Goal: Find specific page/section: Find specific page/section

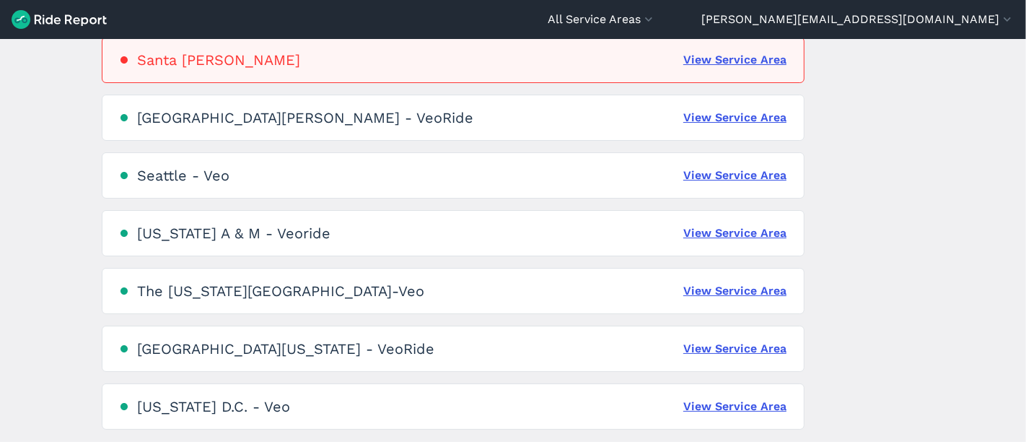
scroll to position [1049, 0]
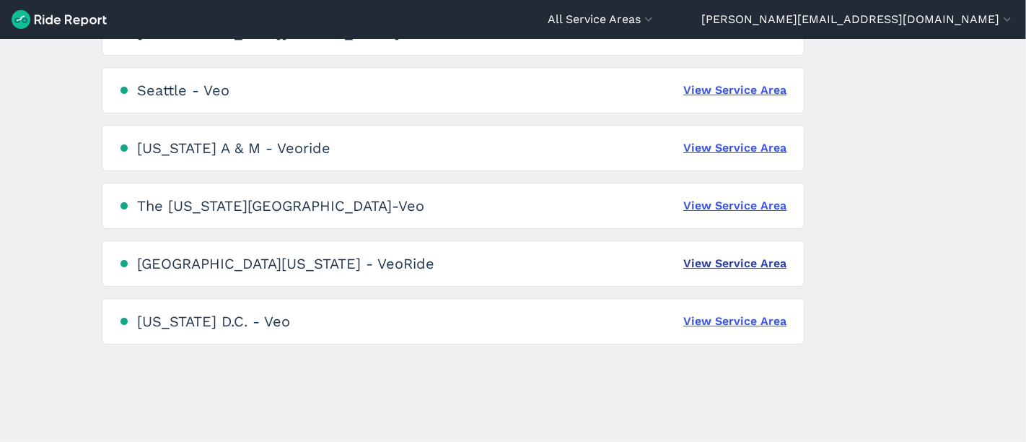
click at [756, 258] on link "View Service Area" at bounding box center [734, 263] width 103 height 17
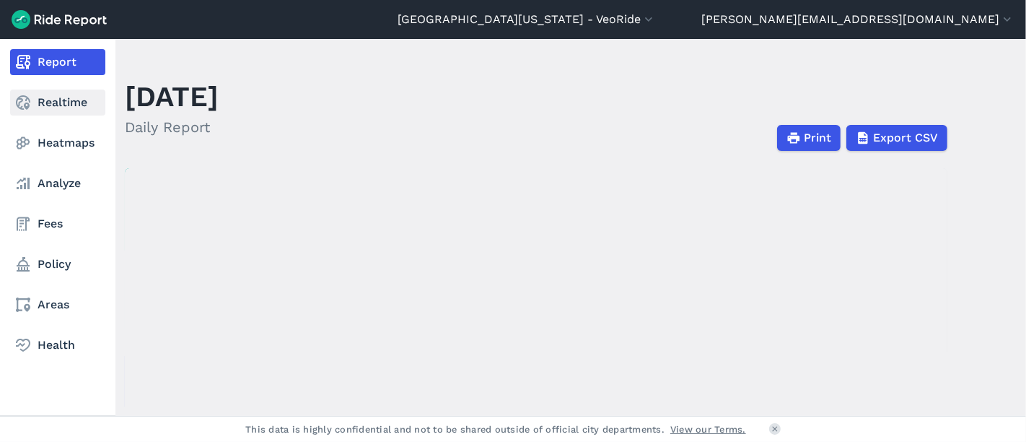
click at [32, 106] on link "Realtime" at bounding box center [57, 102] width 95 height 26
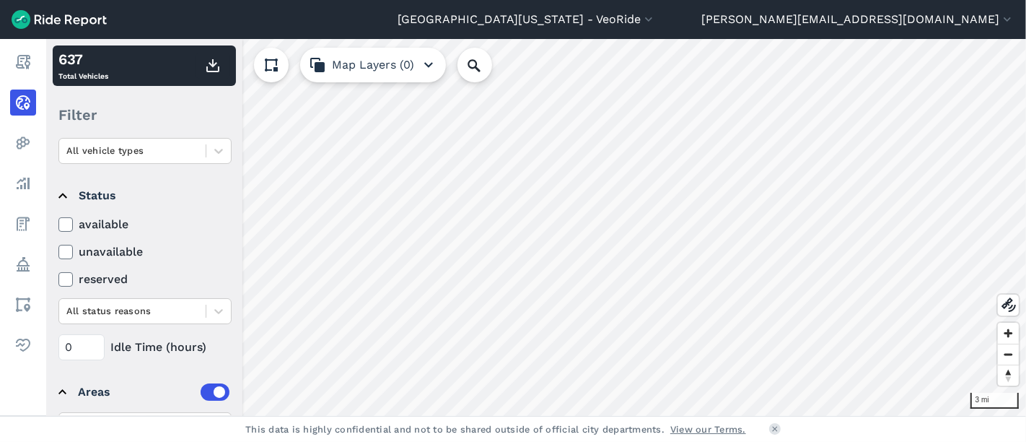
scroll to position [223, 0]
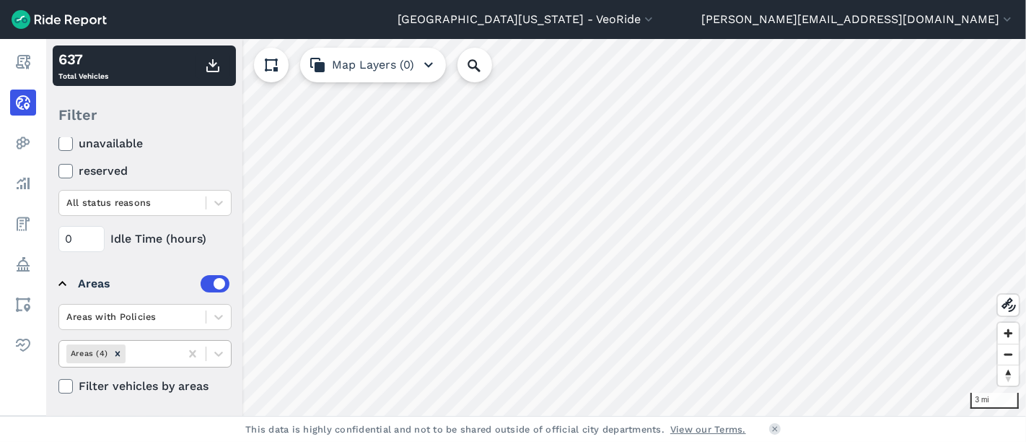
click at [166, 347] on div at bounding box center [150, 353] width 44 height 17
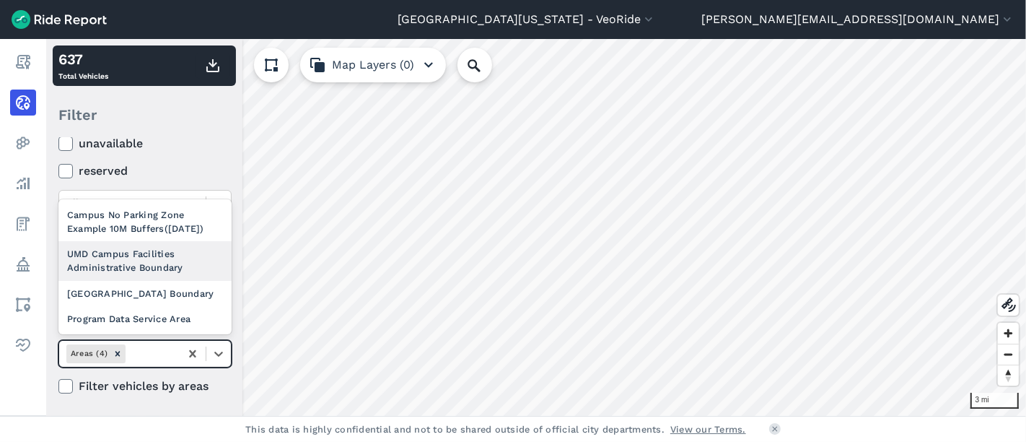
click at [160, 258] on div "UMD Campus Facilities Administrative Boundary" at bounding box center [144, 260] width 173 height 39
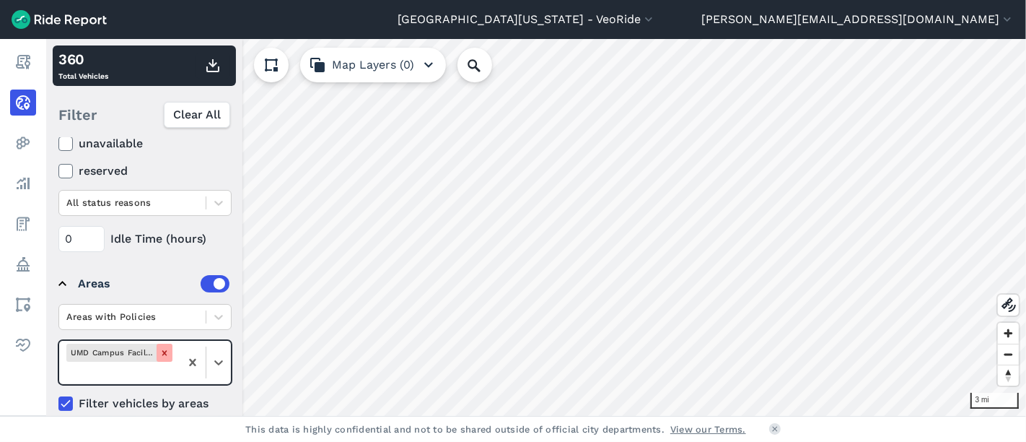
click at [163, 350] on icon "Remove UMD Campus Facilities Administrative Boundary" at bounding box center [164, 352] width 5 height 5
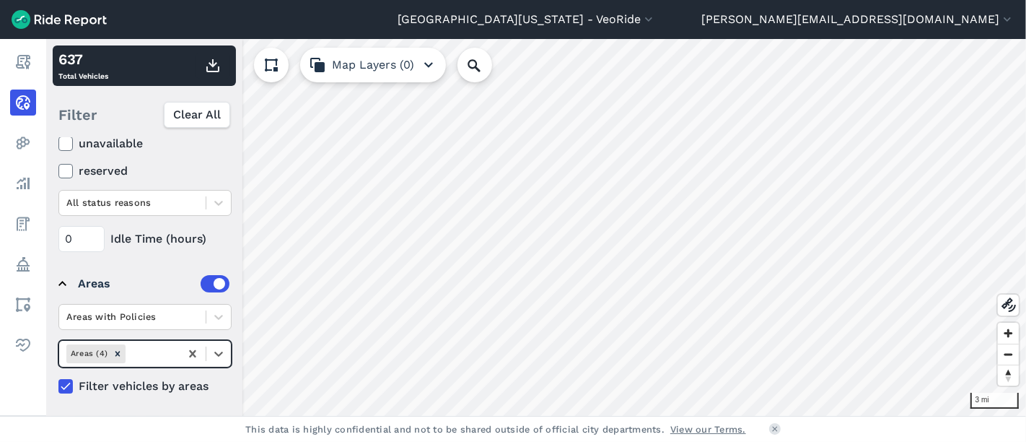
click at [59, 26] on img at bounding box center [59, 19] width 95 height 19
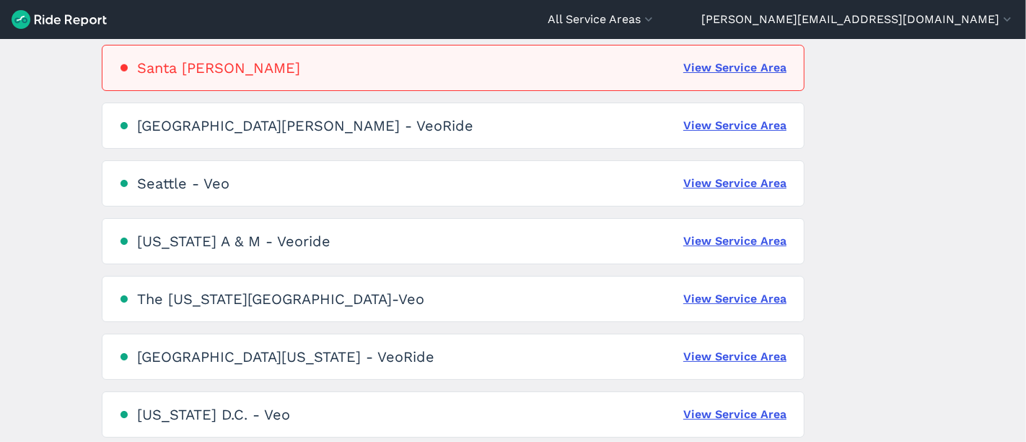
scroll to position [1049, 0]
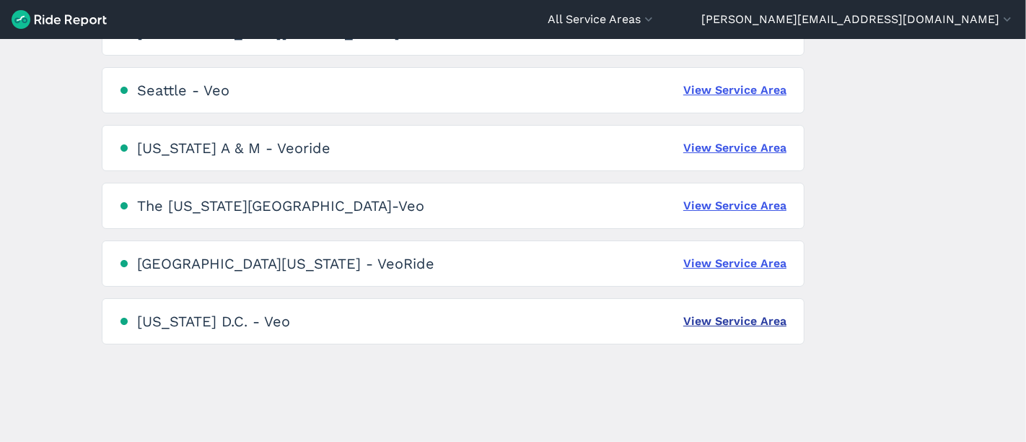
click at [718, 315] on link "View Service Area" at bounding box center [734, 320] width 103 height 17
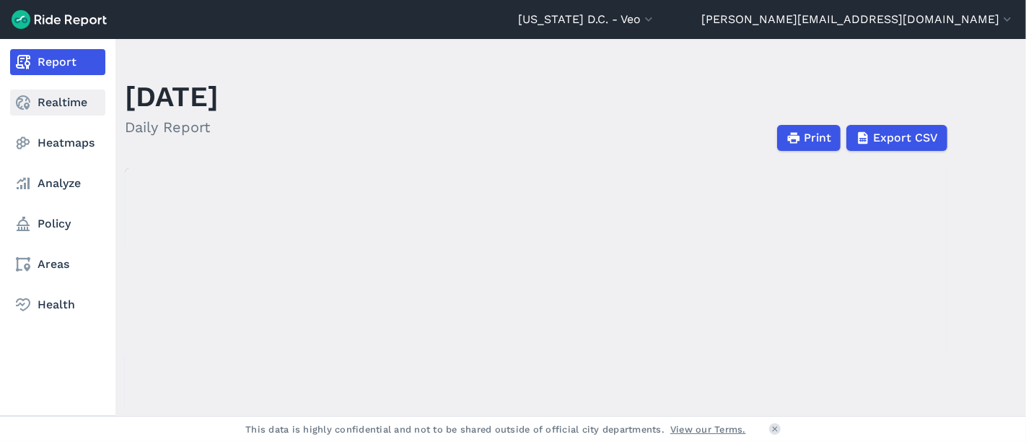
click at [41, 102] on link "Realtime" at bounding box center [57, 102] width 95 height 26
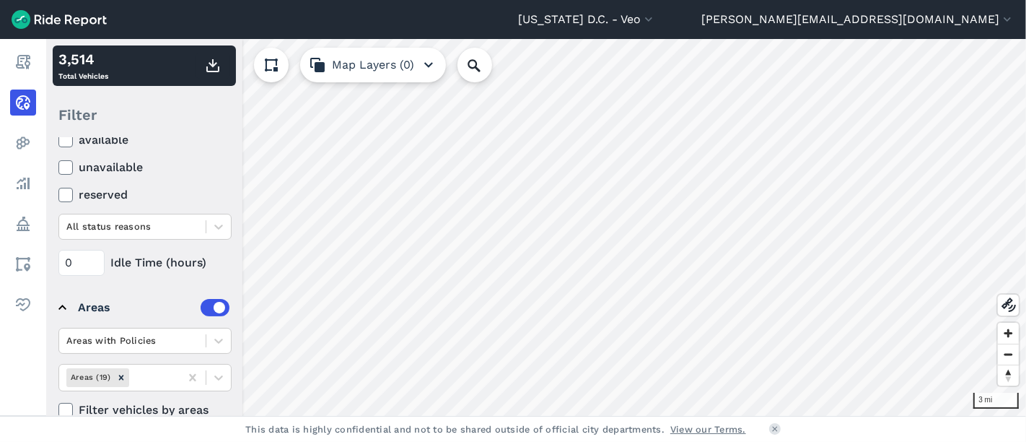
scroll to position [223, 0]
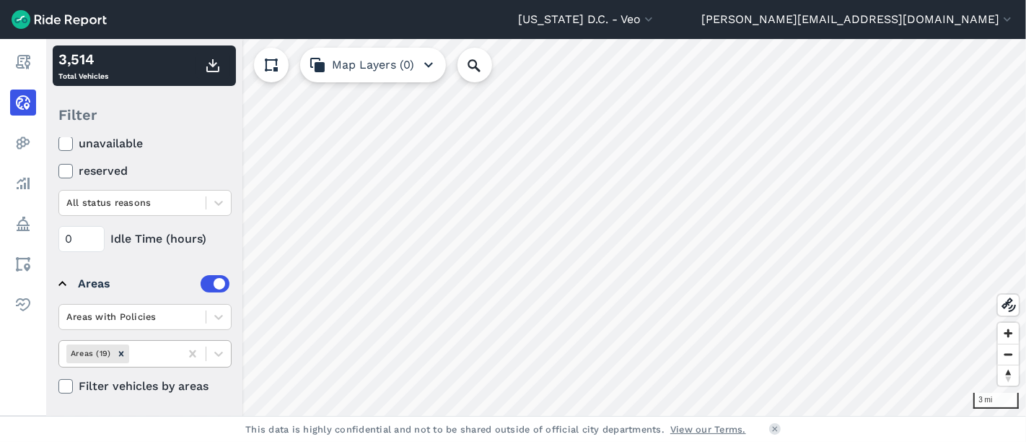
click at [161, 351] on div at bounding box center [152, 353] width 41 height 17
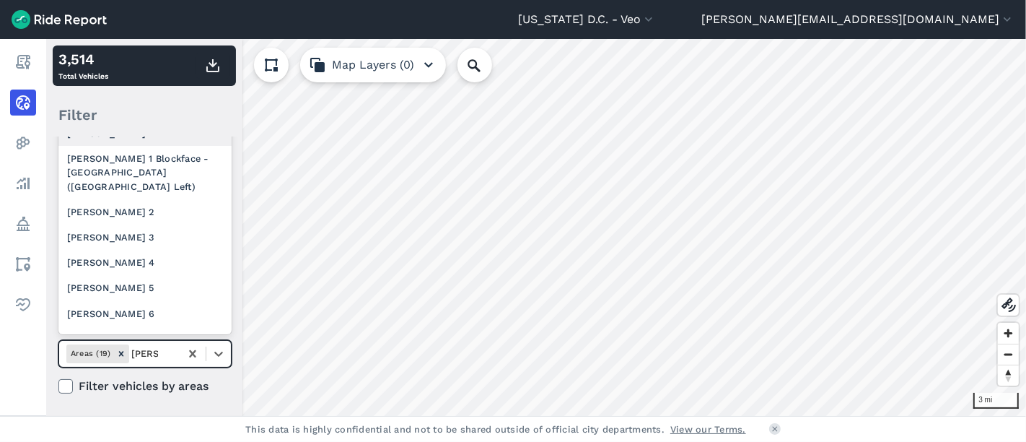
type input "[PERSON_NAME]"
click at [126, 207] on div "[PERSON_NAME] 2" at bounding box center [144, 211] width 173 height 25
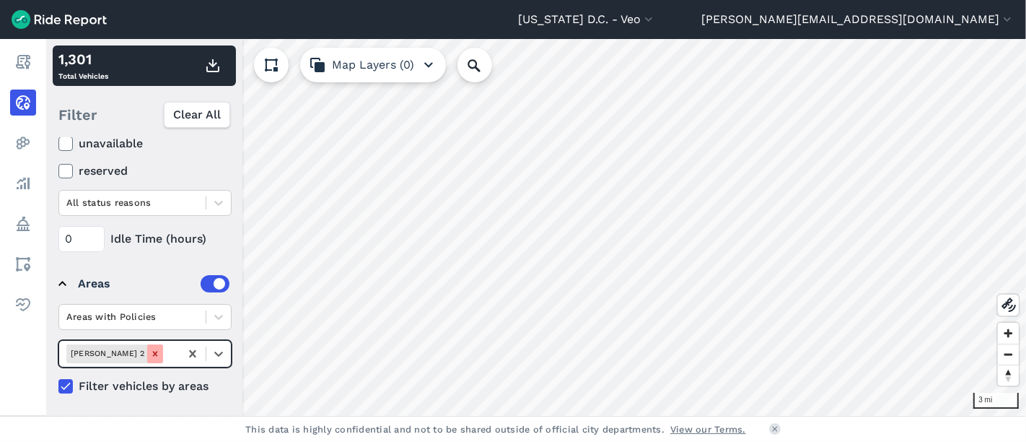
click at [150, 354] on icon "Remove Ward 2" at bounding box center [155, 353] width 10 height 10
click at [152, 354] on div at bounding box center [152, 353] width 41 height 17
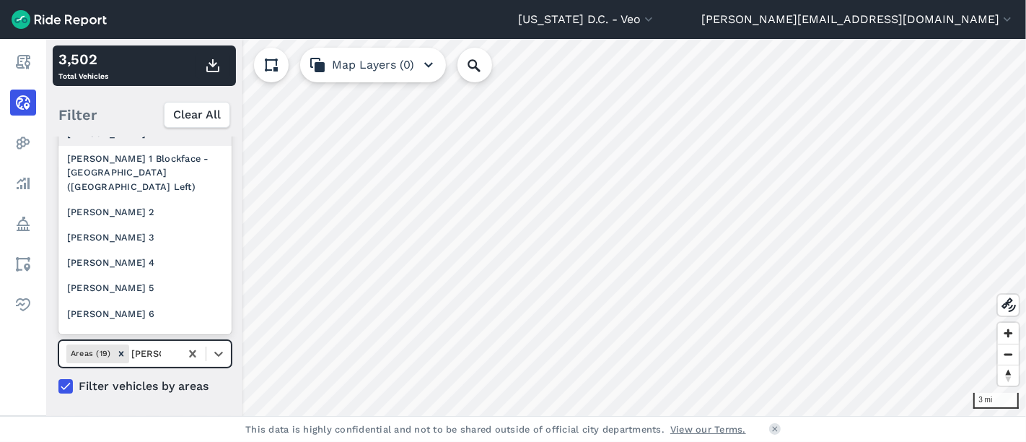
type input "[PERSON_NAME] 3"
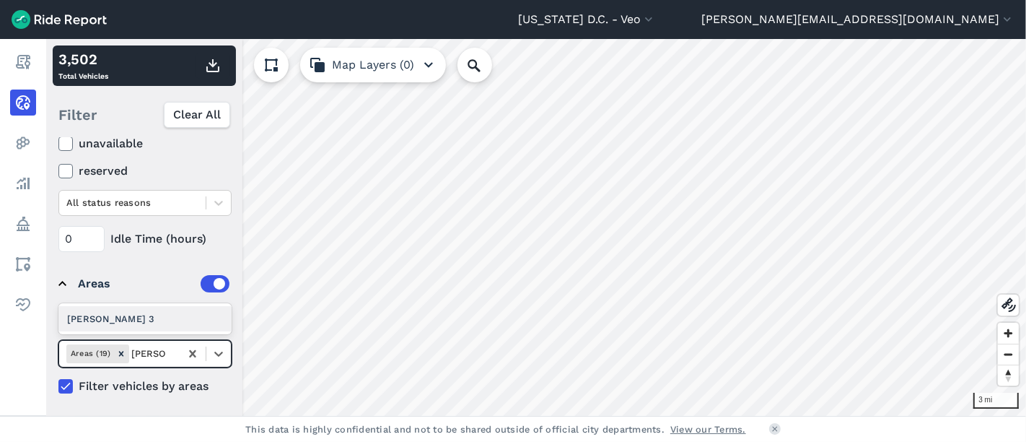
click at [147, 318] on div "[PERSON_NAME] 3" at bounding box center [144, 318] width 173 height 25
